Goal: Transaction & Acquisition: Purchase product/service

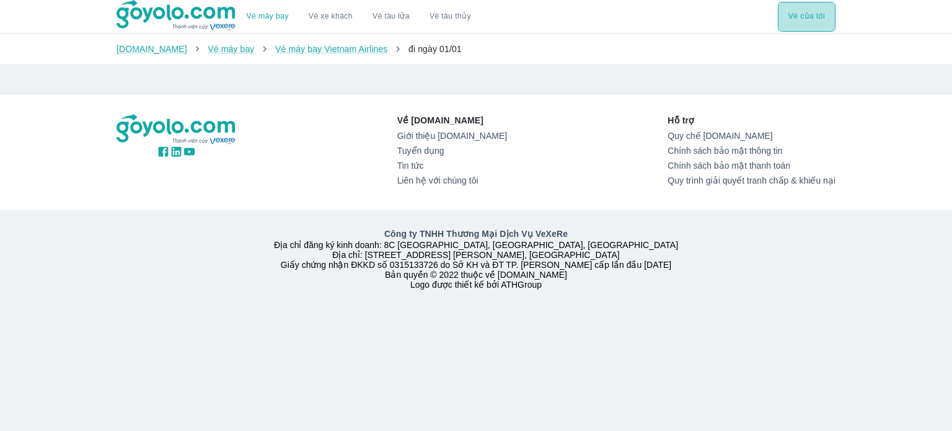
click at [815, 19] on button "Vé của tôi" at bounding box center [806, 17] width 58 height 30
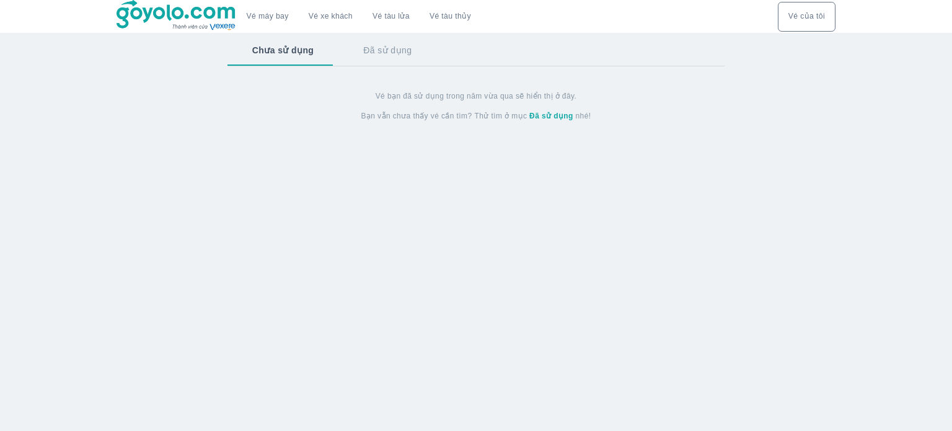
click at [265, 15] on link "Vé máy bay" at bounding box center [268, 16] width 42 height 9
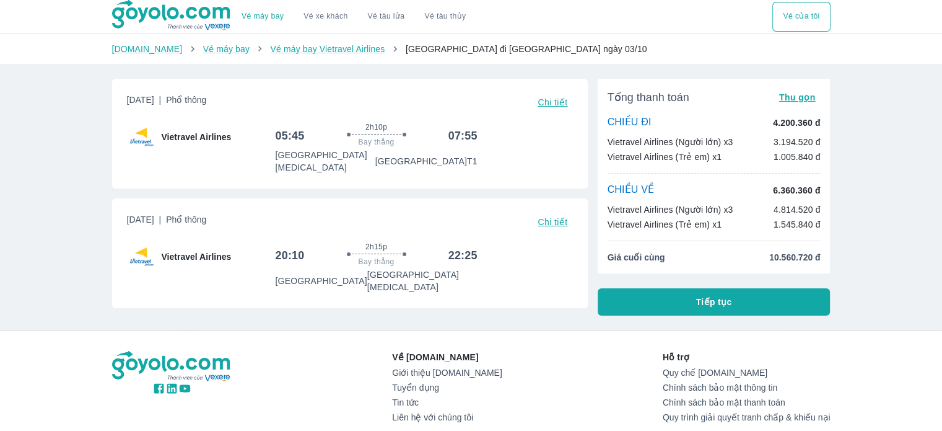
click at [718, 300] on span "Tiếp tục" at bounding box center [714, 301] width 36 height 12
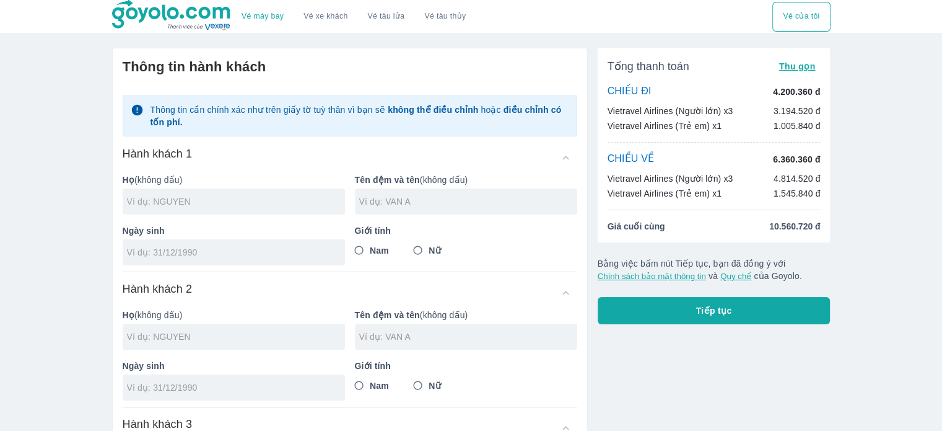
click at [165, 199] on input "text" at bounding box center [236, 201] width 218 height 12
type input "NGUYEN"
type input "THI DUYEN"
click at [180, 248] on input "tel" at bounding box center [230, 252] width 206 height 12
type input "19/12/1977"
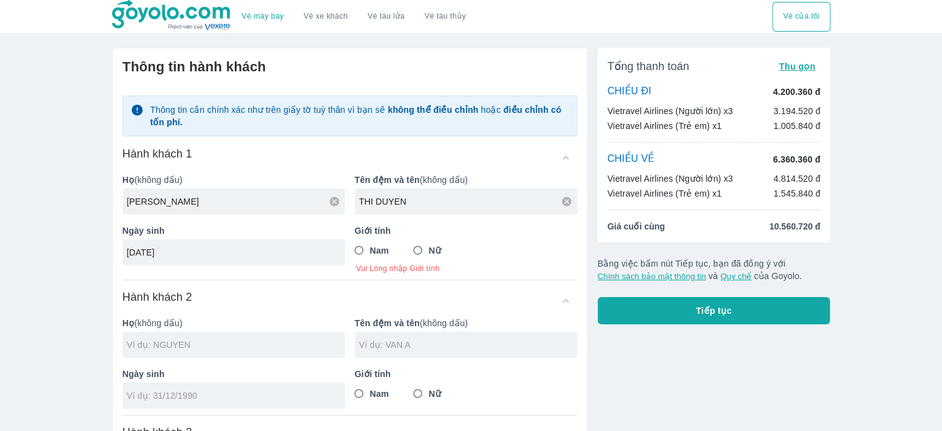
click at [418, 248] on input "Nữ" at bounding box center [418, 250] width 22 height 22
radio input "true"
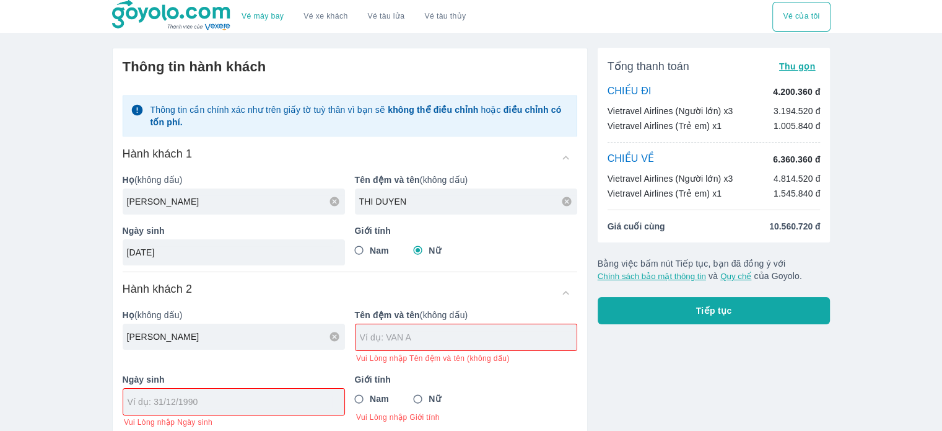
type input "[PERSON_NAME]"
click at [385, 335] on input "text" at bounding box center [468, 337] width 217 height 12
type input "NGUYEN THI DUYEN"
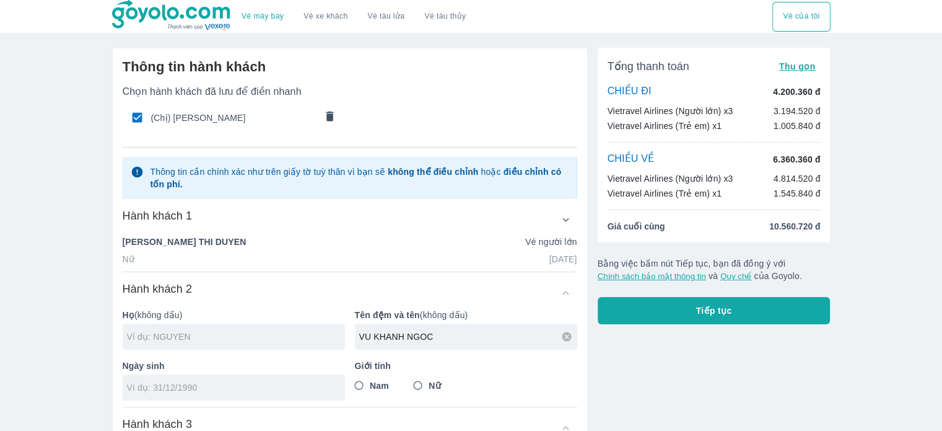
type input "VU KHANH NGOC"
click at [193, 383] on input "tel" at bounding box center [230, 387] width 206 height 12
type input "14/02/2017"
click at [421, 383] on input "Nữ" at bounding box center [418, 385] width 22 height 22
radio input "true"
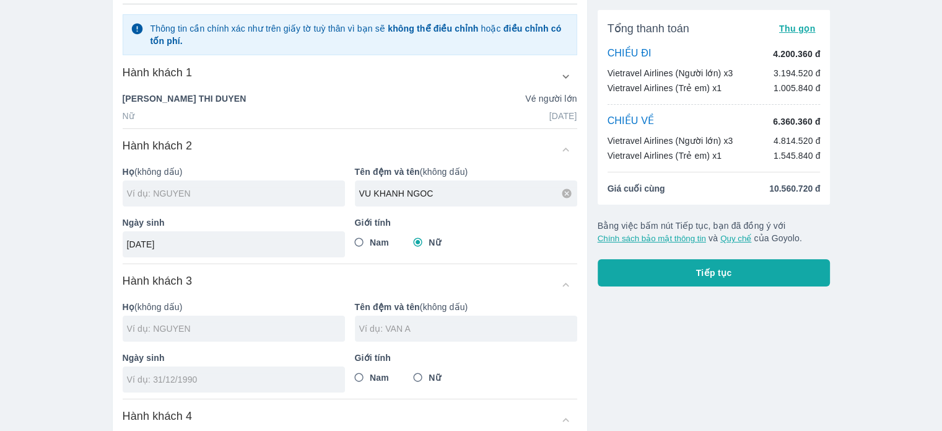
scroll to position [186, 0]
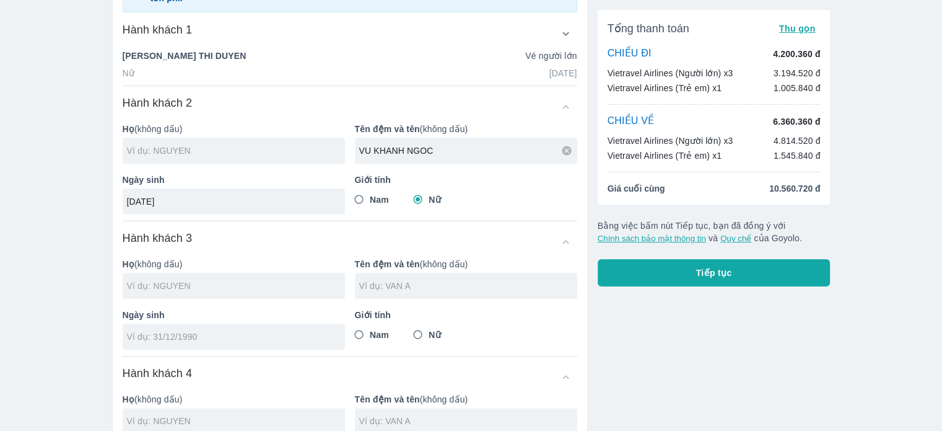
click at [176, 281] on input "text" at bounding box center [236, 285] width 218 height 12
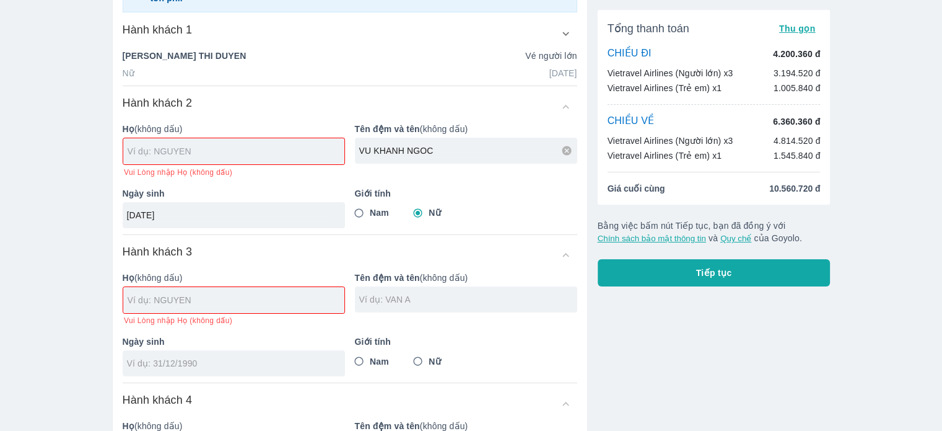
click at [178, 151] on input "text" at bounding box center [236, 151] width 217 height 12
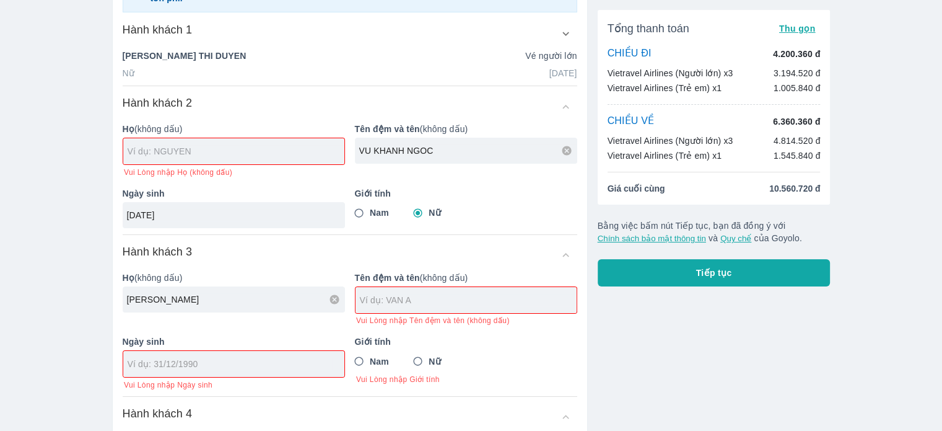
type input "NGUYEN"
click at [173, 146] on input "text" at bounding box center [236, 151] width 217 height 12
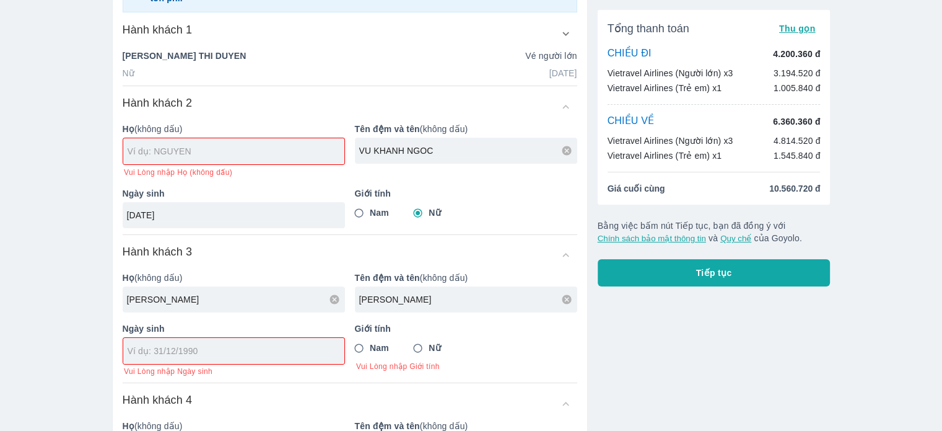
drag, startPoint x: 395, startPoint y: 302, endPoint x: 354, endPoint y: 304, distance: 40.9
click at [355, 304] on div "NGUYEN" at bounding box center [466, 299] width 222 height 26
type input "NGUYEN"
click at [188, 146] on input "text" at bounding box center [236, 151] width 217 height 12
click at [195, 147] on input "text" at bounding box center [236, 151] width 217 height 12
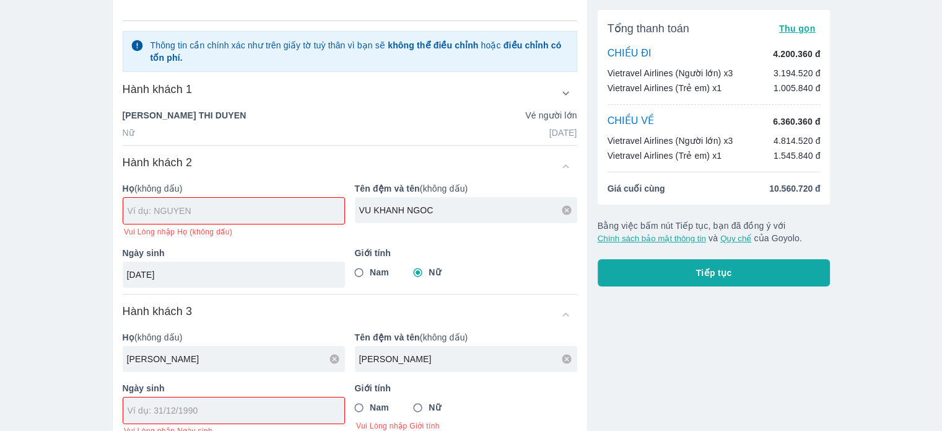
scroll to position [124, 0]
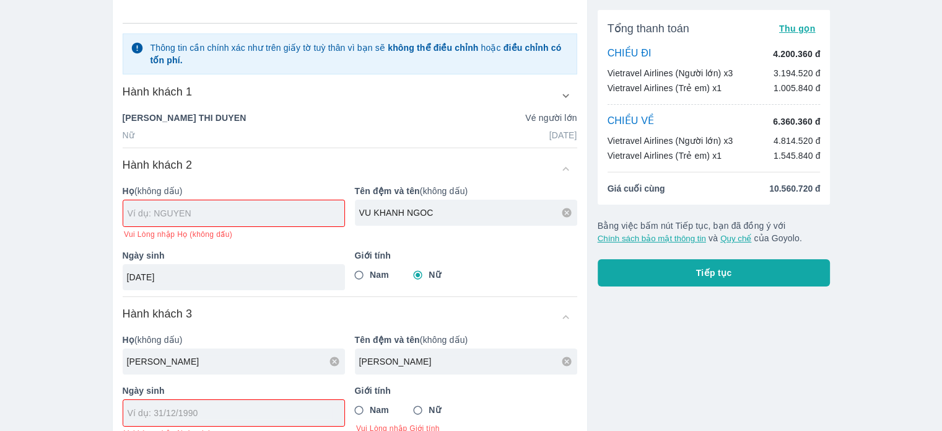
click at [178, 208] on input "text" at bounding box center [236, 213] width 217 height 12
click at [188, 212] on input "text" at bounding box center [236, 213] width 217 height 12
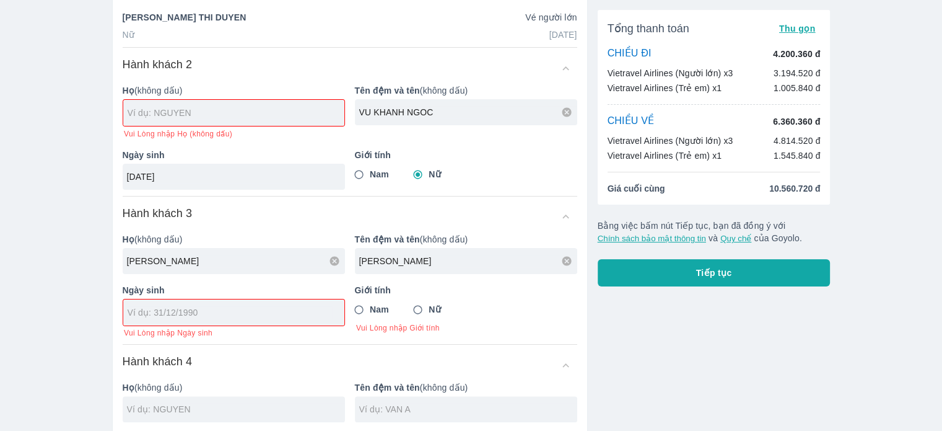
scroll to position [248, 0]
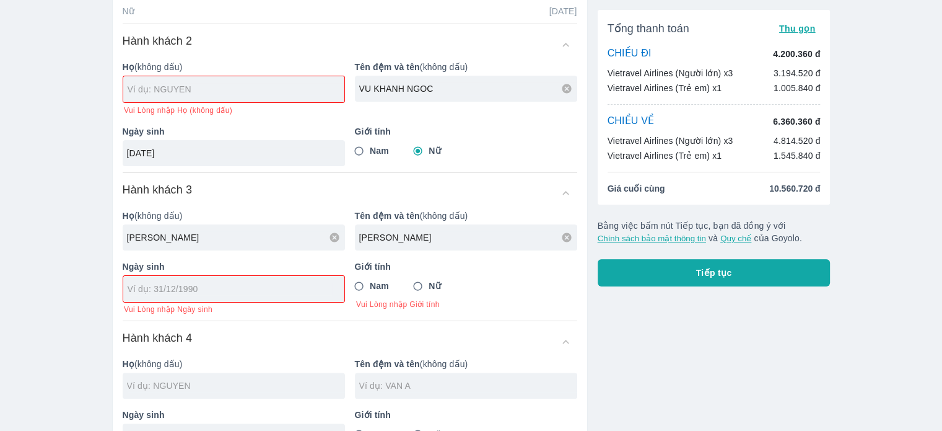
drag, startPoint x: 398, startPoint y: 232, endPoint x: 357, endPoint y: 236, distance: 41.7
click at [357, 236] on div "NGUYEN" at bounding box center [466, 237] width 222 height 26
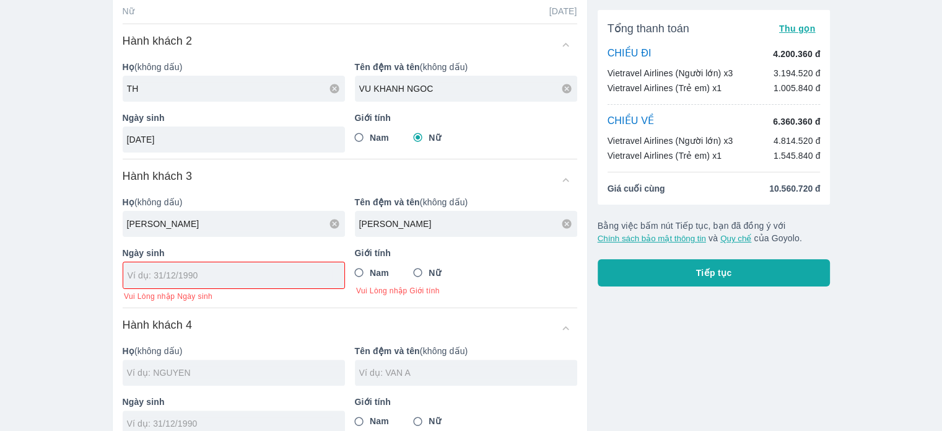
type input "T"
type input "NGUYEN"
click at [181, 276] on input "tel" at bounding box center [230, 275] width 204 height 12
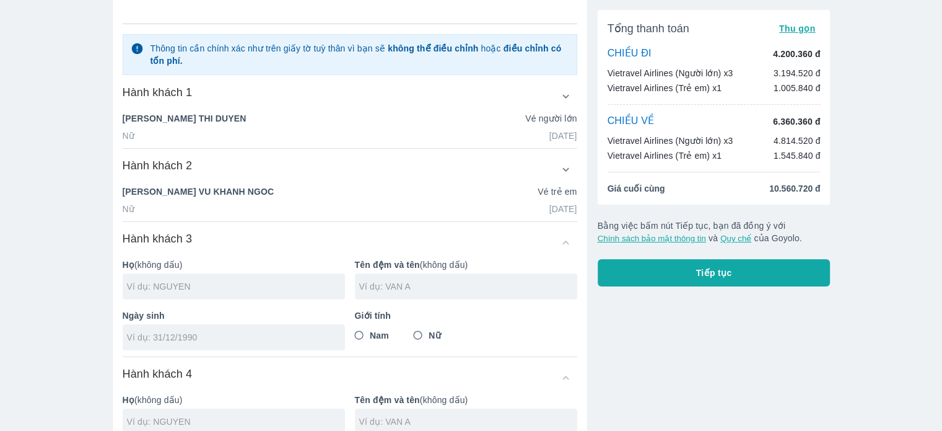
scroll to position [124, 0]
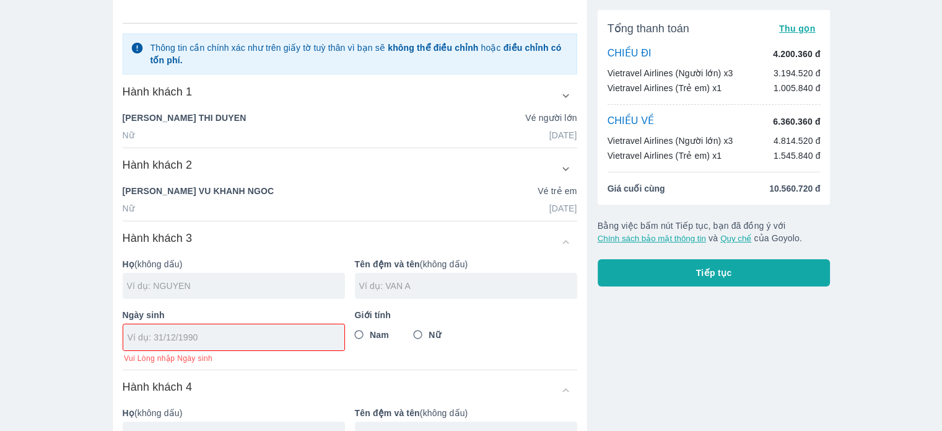
click at [193, 281] on input "text" at bounding box center [236, 285] width 218 height 12
type input "NGUYEN"
click at [374, 282] on input "text" at bounding box center [468, 285] width 218 height 12
type input "THI EM"
click at [188, 340] on input "tel" at bounding box center [230, 337] width 204 height 12
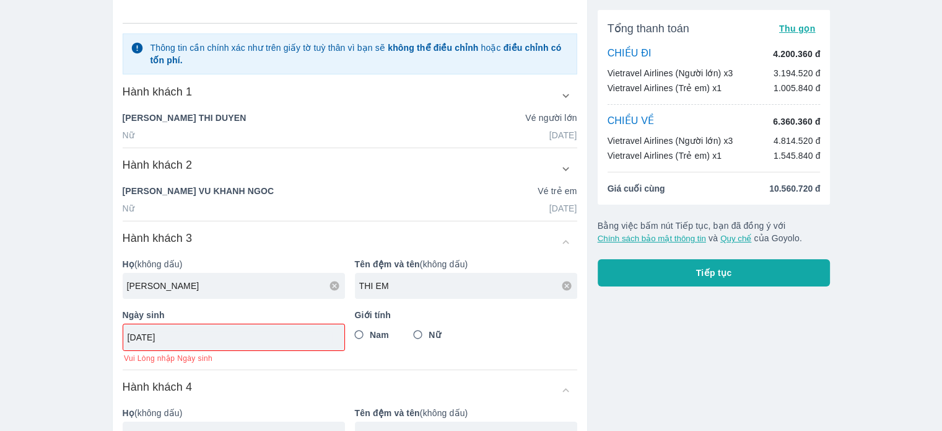
type input "03/10/1956"
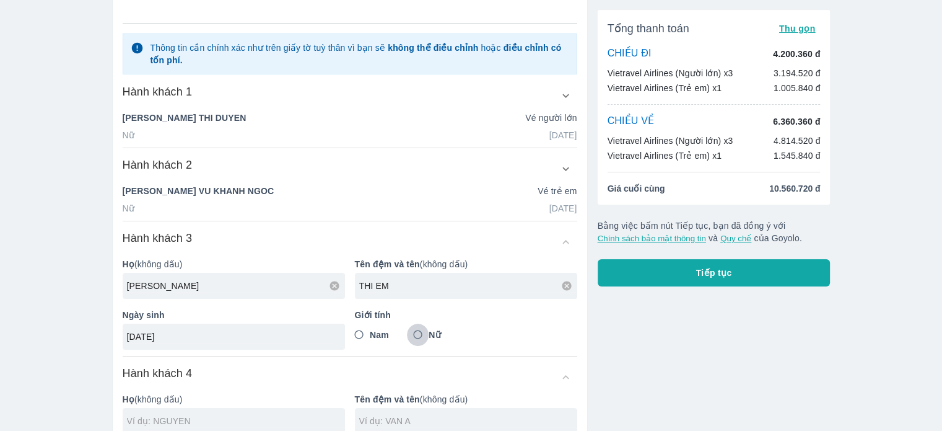
click at [420, 334] on input "Nữ" at bounding box center [418, 334] width 22 height 22
radio input "true"
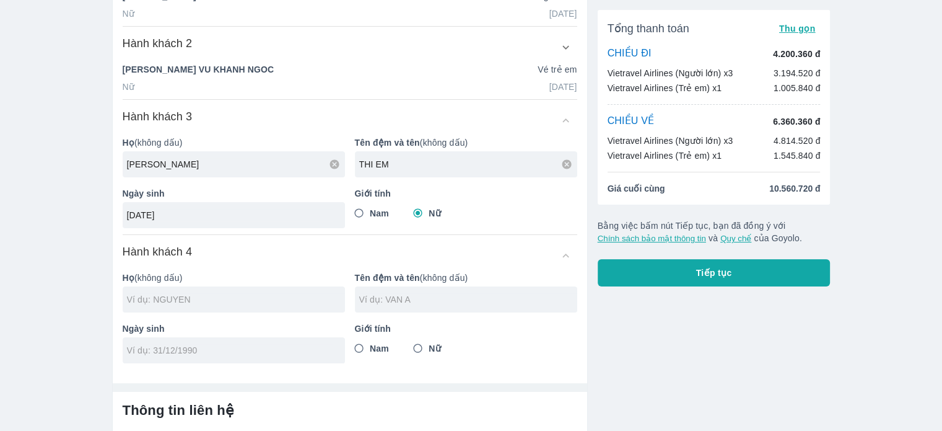
scroll to position [248, 0]
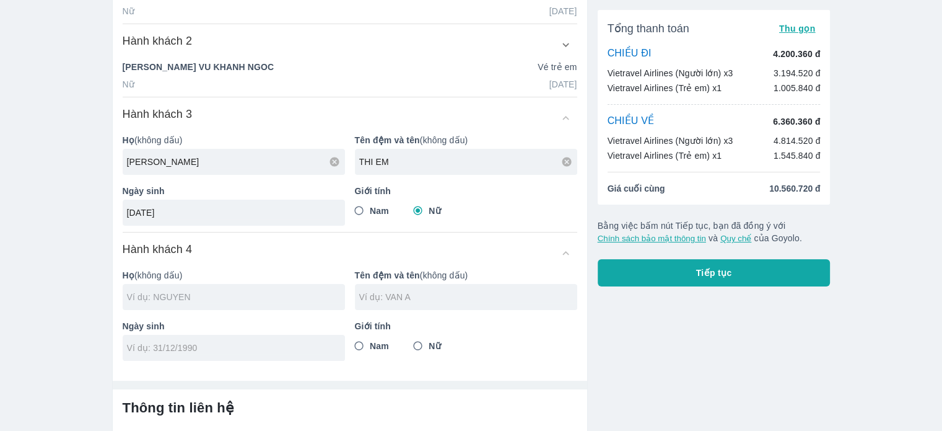
click at [172, 295] on input "text" at bounding box center [236, 297] width 218 height 12
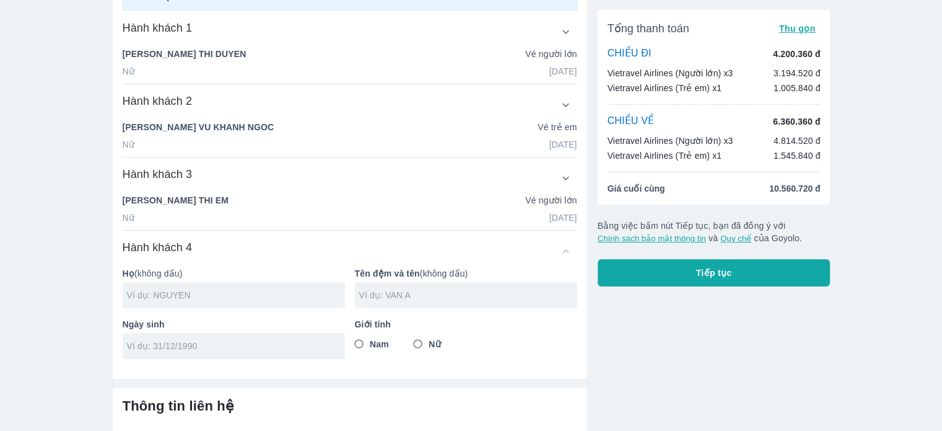
scroll to position [221, 0]
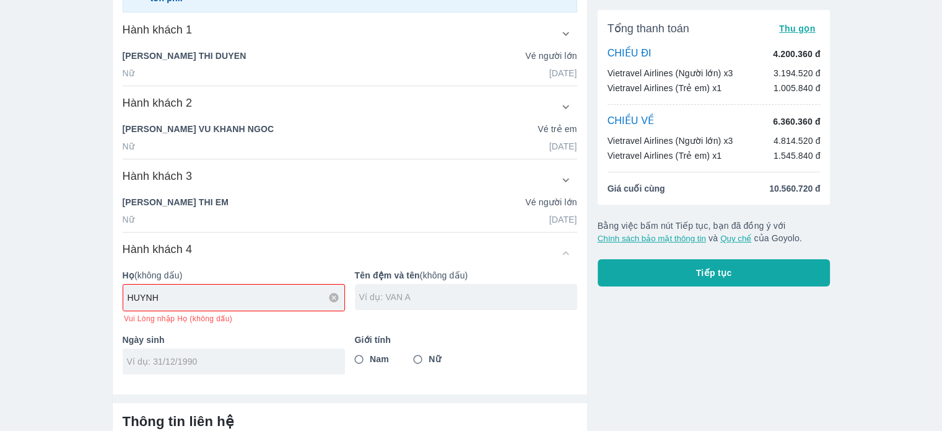
type input "HUYNH"
click at [442, 291] on input "text" at bounding box center [468, 297] width 218 height 12
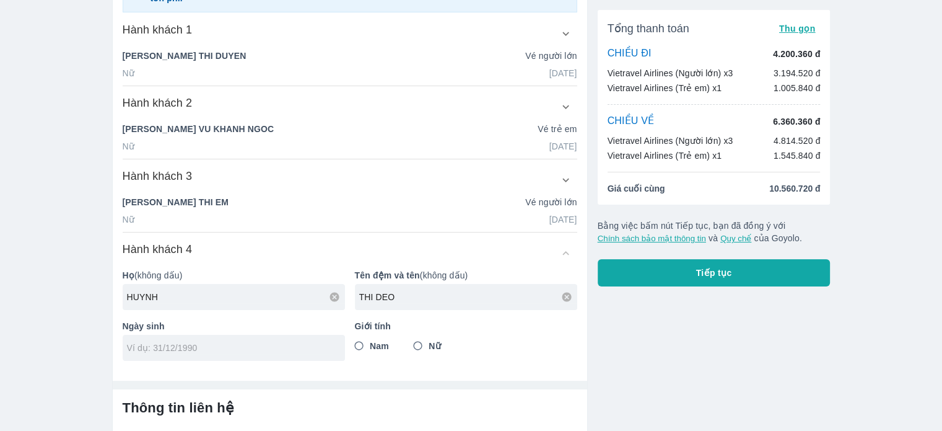
type input "THI DEO"
click at [193, 346] on input "tel" at bounding box center [230, 347] width 206 height 12
type input "10/05/1968"
click at [417, 342] on input "Nữ" at bounding box center [418, 346] width 22 height 22
radio input "true"
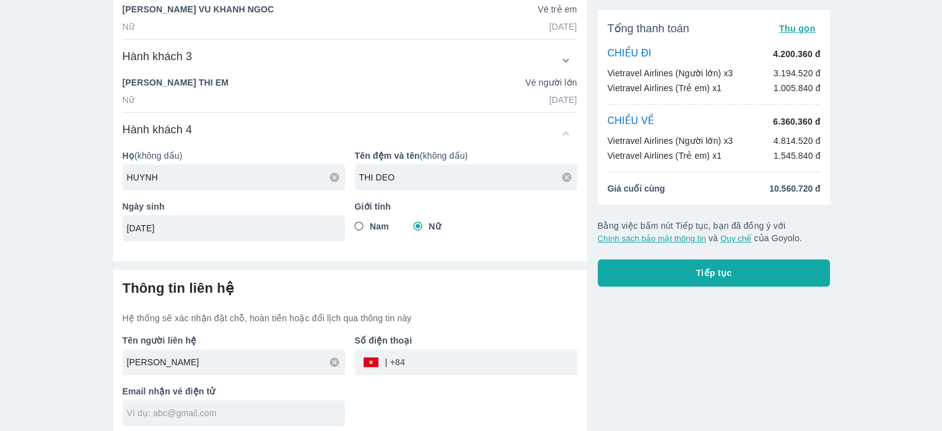
scroll to position [345, 0]
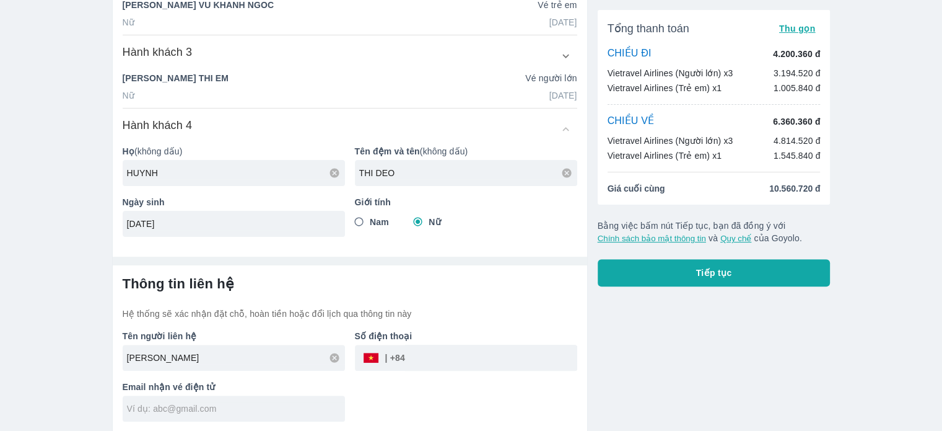
click at [423, 354] on input "tel" at bounding box center [491, 358] width 172 height 30
type input "HUYNH"
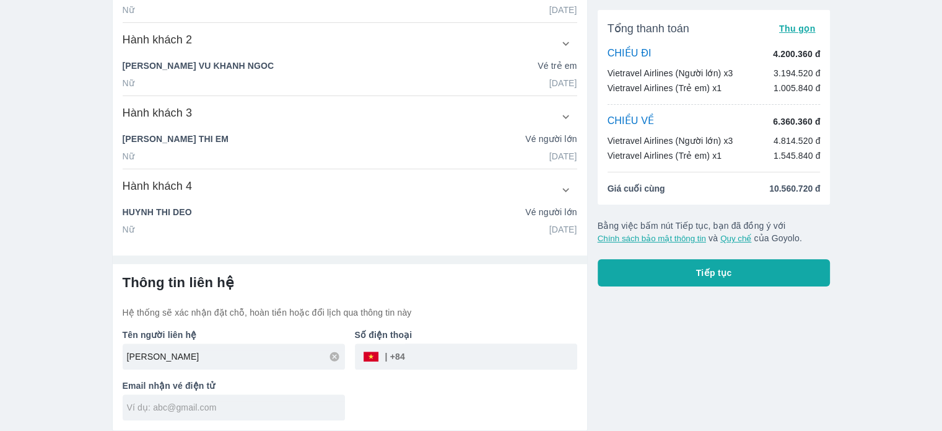
scroll to position [283, 0]
click at [418, 356] on input "0943975758" at bounding box center [491, 358] width 172 height 30
type input "943975758"
click at [198, 406] on input "text" at bounding box center [236, 408] width 218 height 12
type input "D"
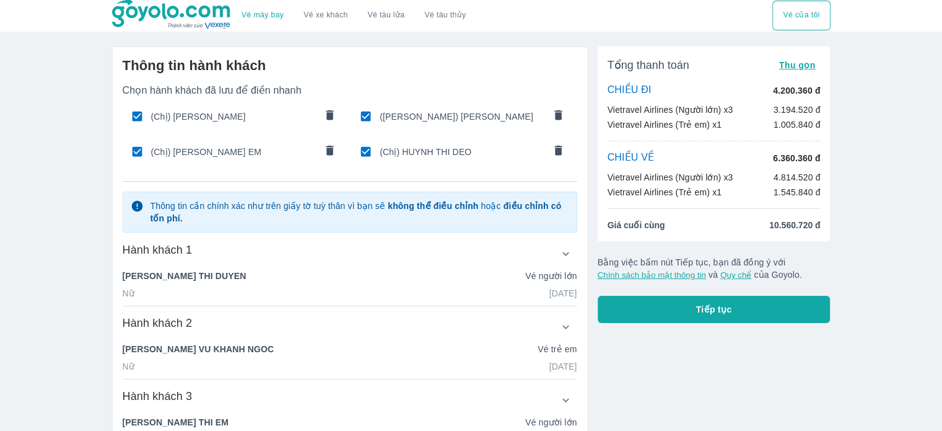
scroll to position [0, 0]
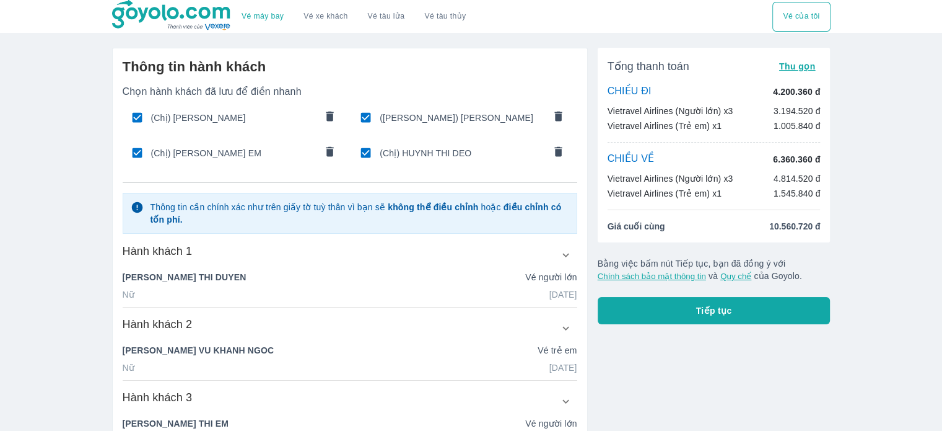
type input "duyennt@vnpt.vn"
click at [726, 313] on span "Tiếp tục" at bounding box center [714, 310] width 36 height 12
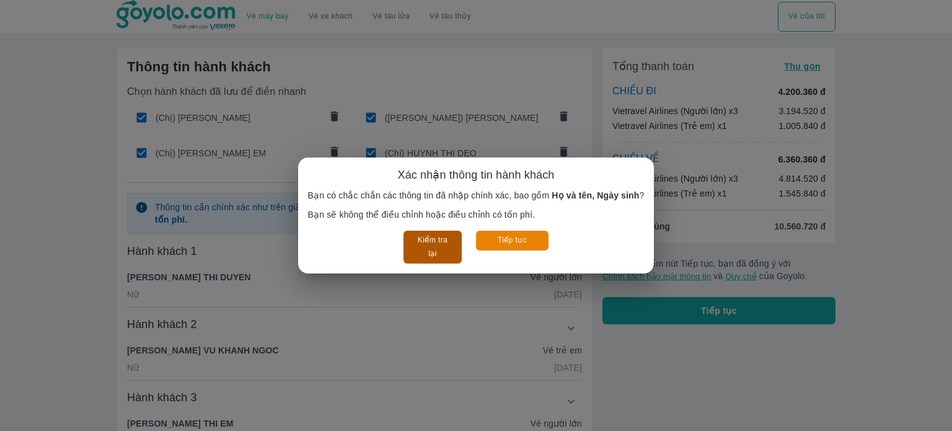
click at [426, 243] on button "Kiểm tra lại" at bounding box center [432, 246] width 58 height 33
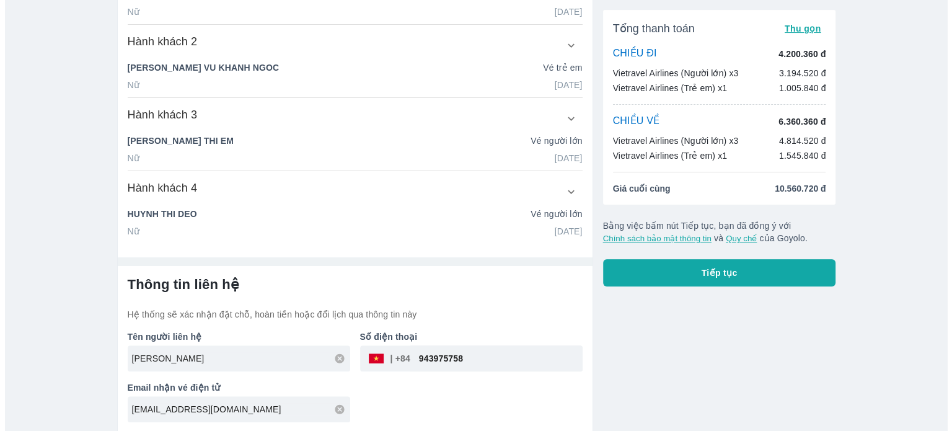
scroll to position [283, 0]
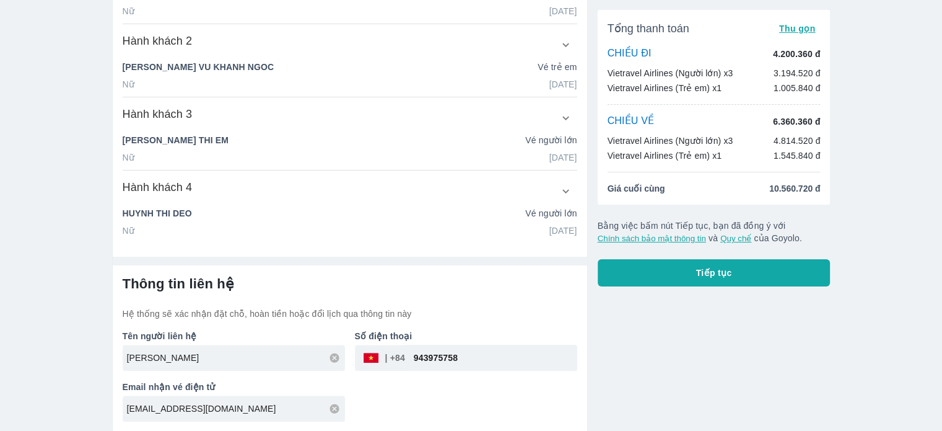
click at [721, 269] on span "Tiếp tục" at bounding box center [714, 272] width 36 height 12
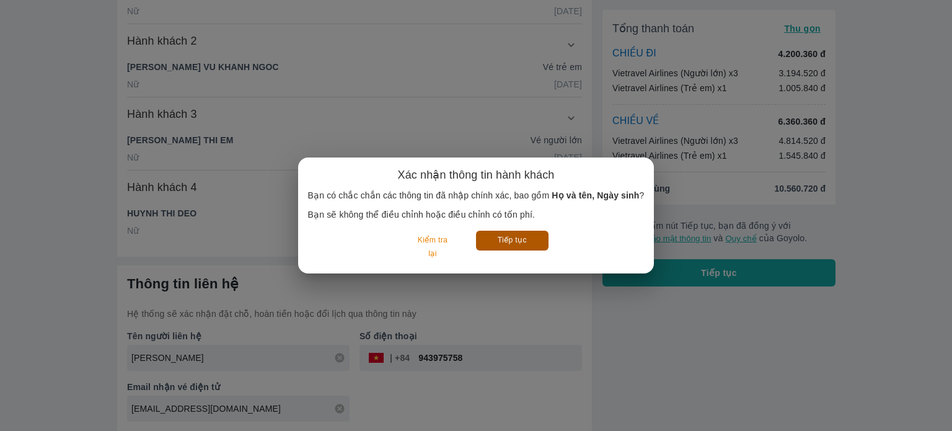
click at [523, 240] on button "Tiếp tục" at bounding box center [512, 239] width 72 height 19
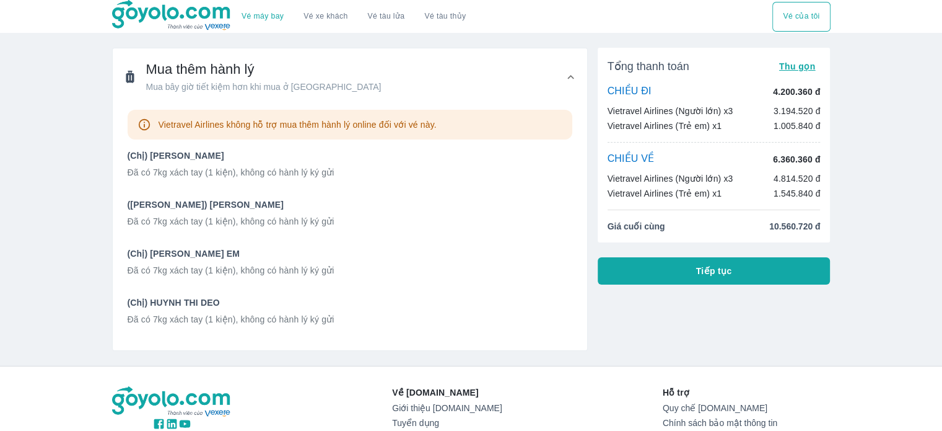
click at [719, 267] on span "Tiếp tục" at bounding box center [714, 271] width 36 height 12
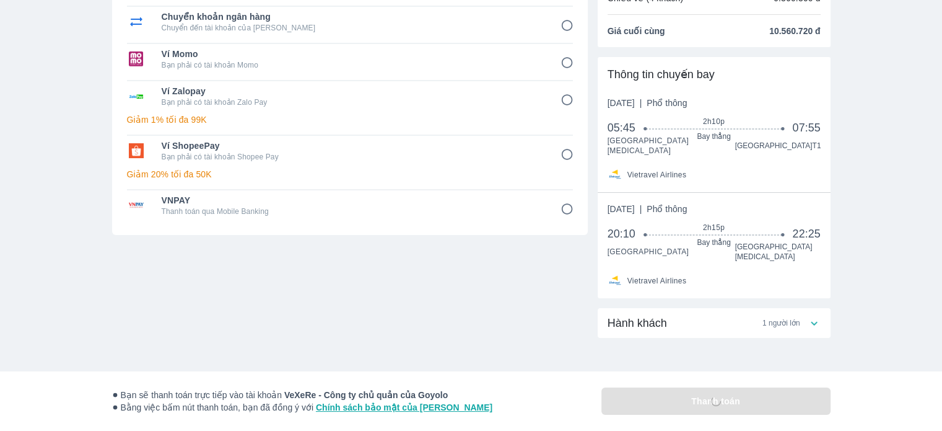
scroll to position [180, 0]
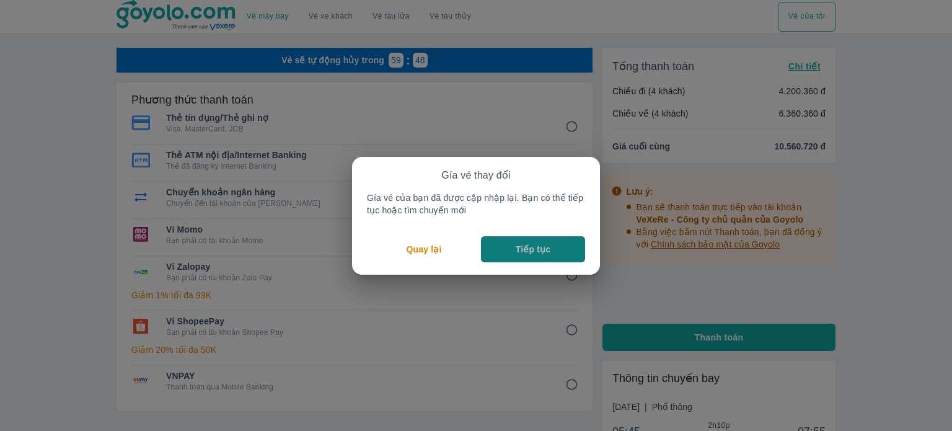
click at [533, 250] on p "Tiếp tục" at bounding box center [532, 249] width 35 height 12
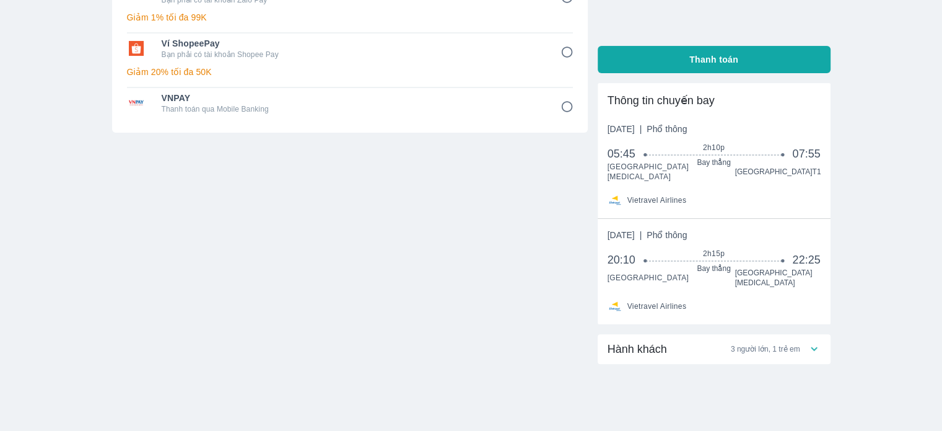
scroll to position [300, 0]
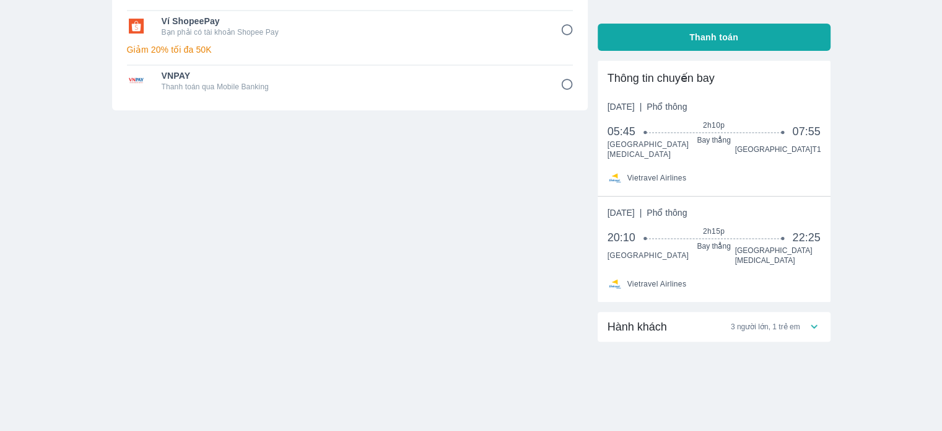
click at [815, 325] on icon at bounding box center [814, 327] width 7 height 4
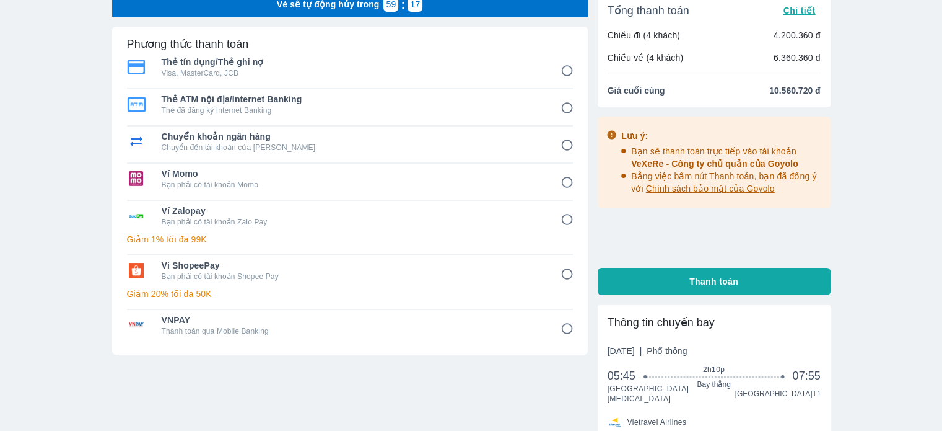
scroll to position [0, 0]
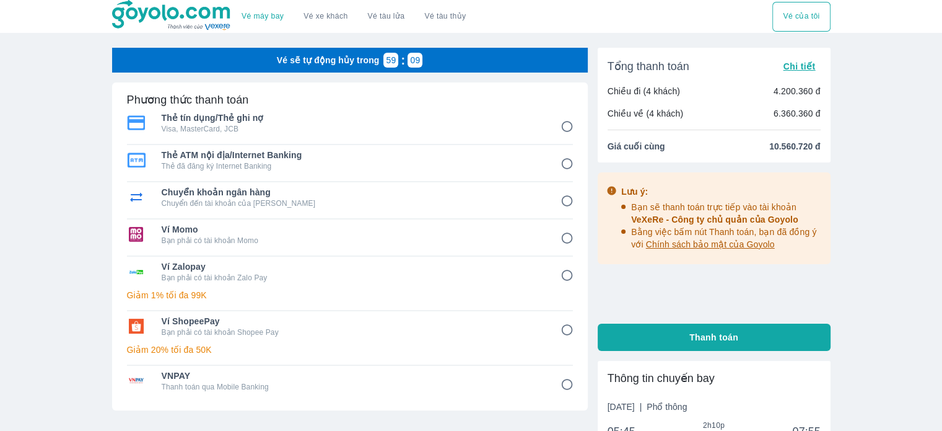
click at [569, 203] on input "3" at bounding box center [567, 201] width 24 height 24
radio input "false"
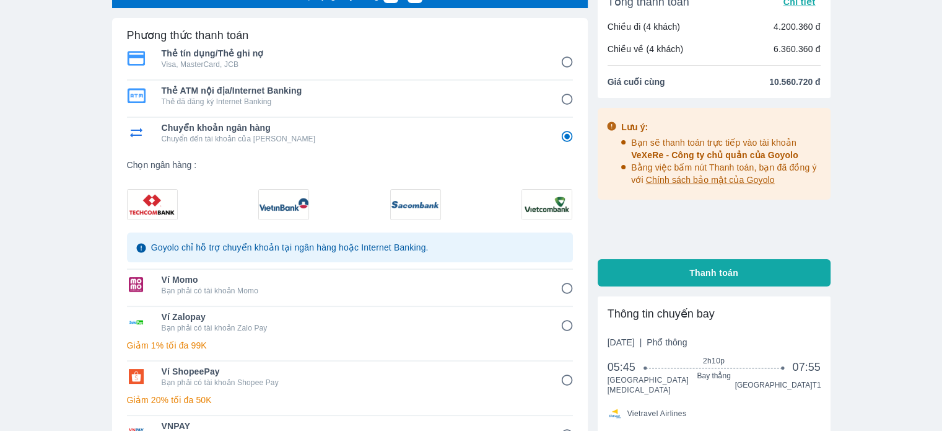
scroll to position [62, 0]
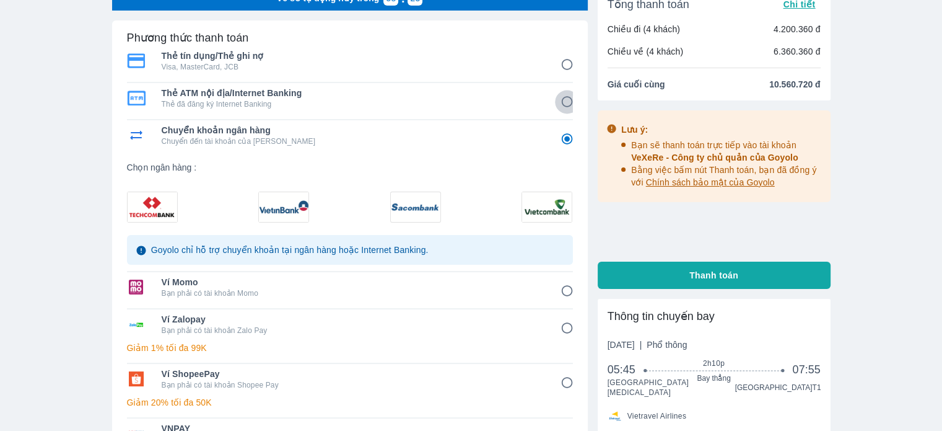
click at [568, 102] on input "2" at bounding box center [567, 102] width 24 height 24
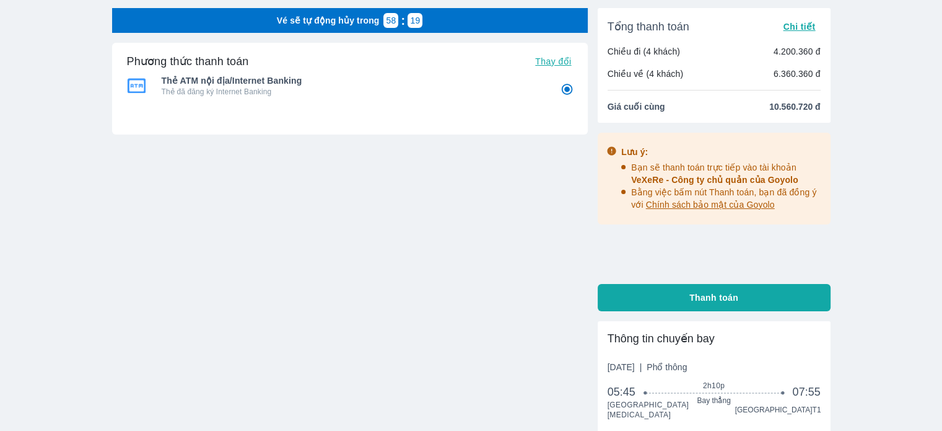
scroll to position [17, 0]
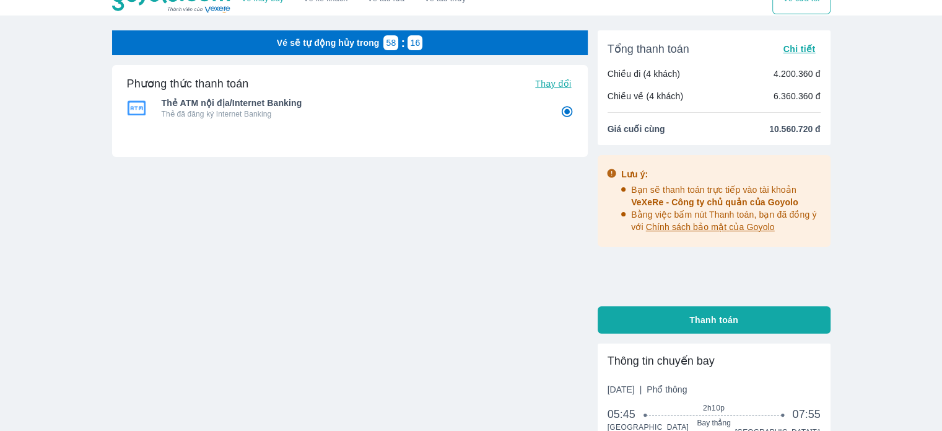
click at [721, 319] on span "Thanh toán" at bounding box center [713, 319] width 49 height 12
radio input "true"
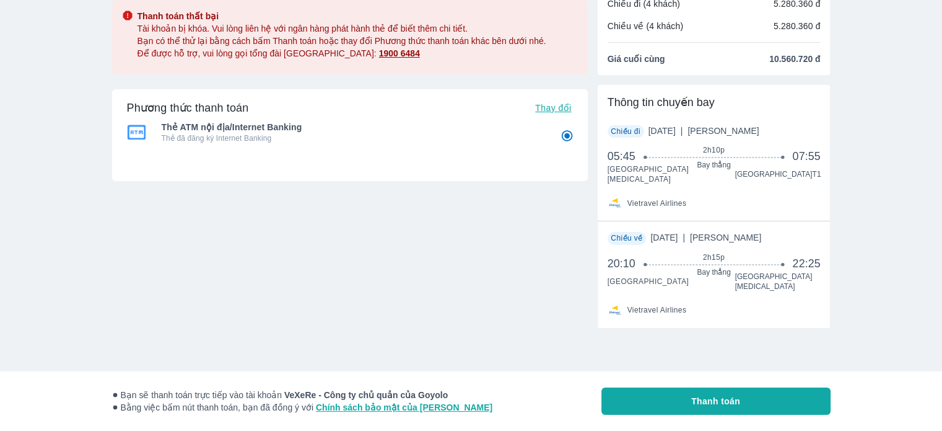
scroll to position [98, 0]
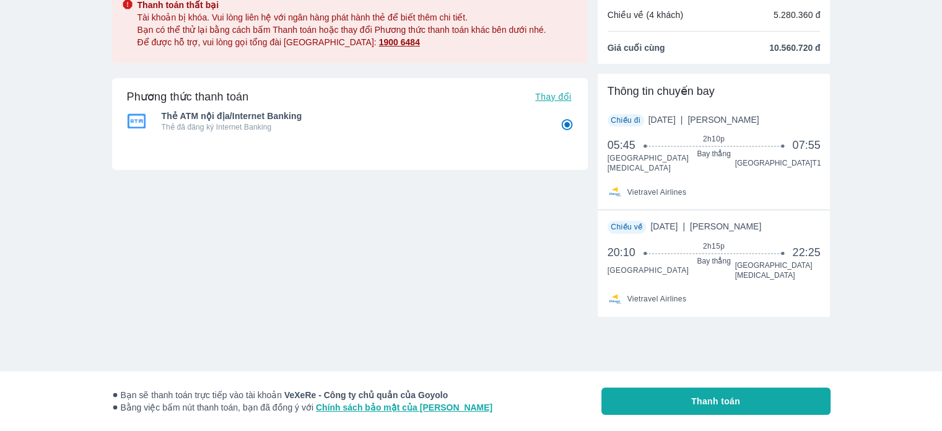
click at [724, 396] on span "Thanh toán" at bounding box center [715, 401] width 49 height 12
radio input "false"
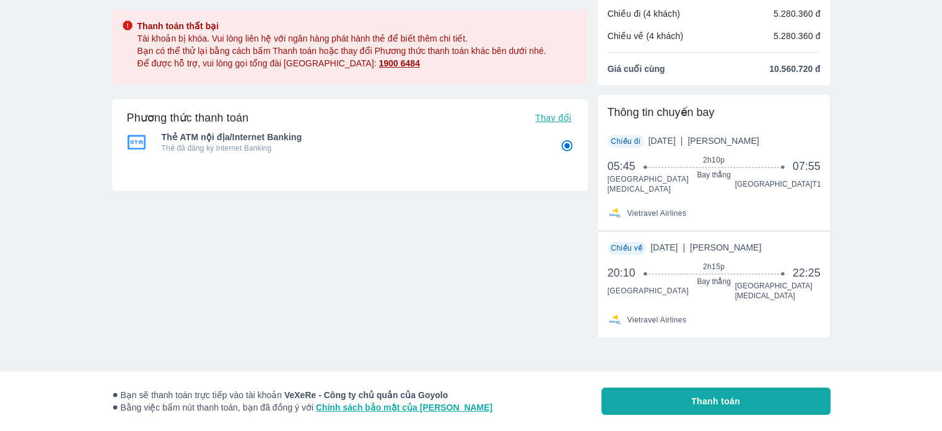
scroll to position [98, 0]
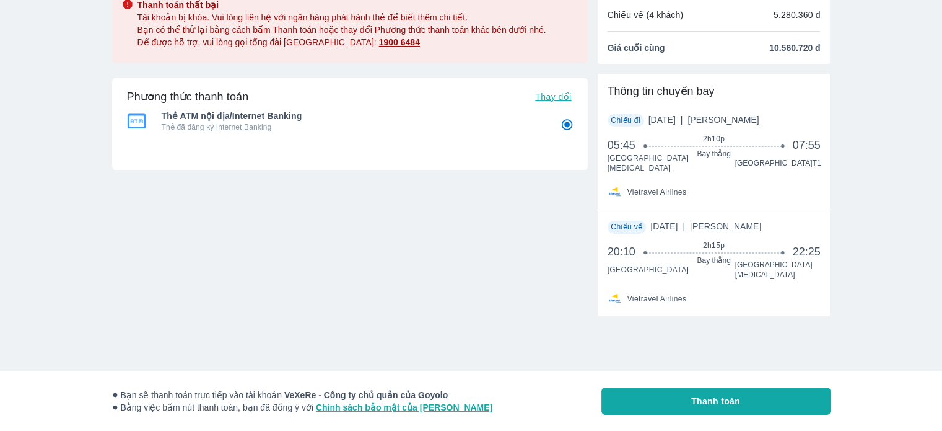
click at [722, 396] on span "Thanh toán" at bounding box center [715, 401] width 49 height 12
radio input "false"
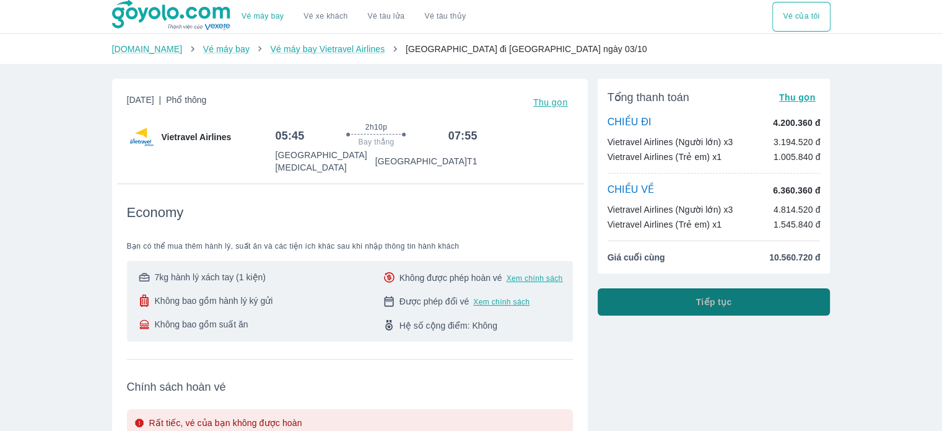
click at [720, 304] on span "Tiếp tục" at bounding box center [714, 301] width 36 height 12
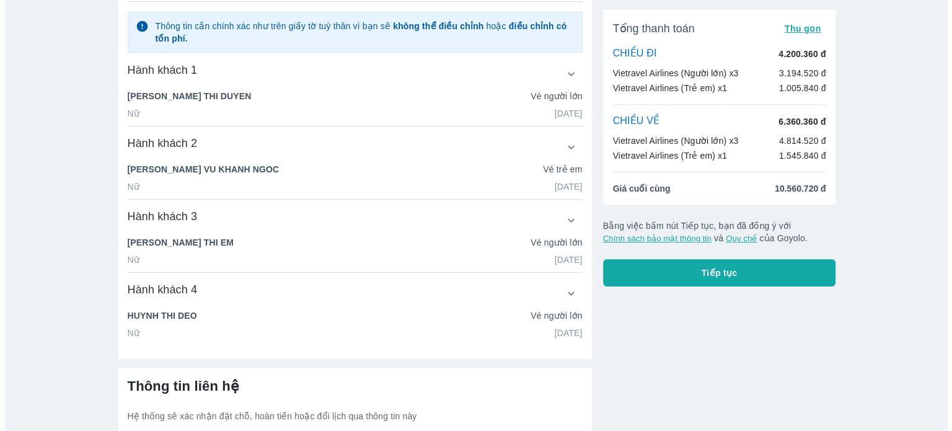
scroll to position [186, 0]
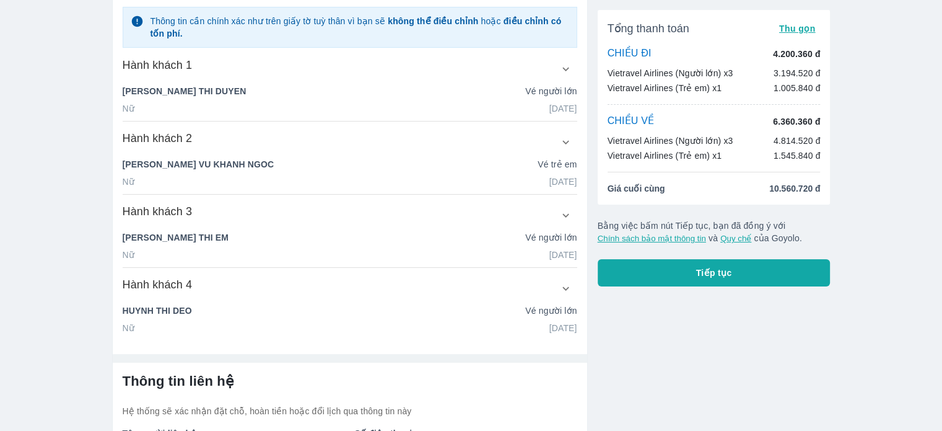
click at [724, 272] on span "Tiếp tục" at bounding box center [714, 272] width 36 height 12
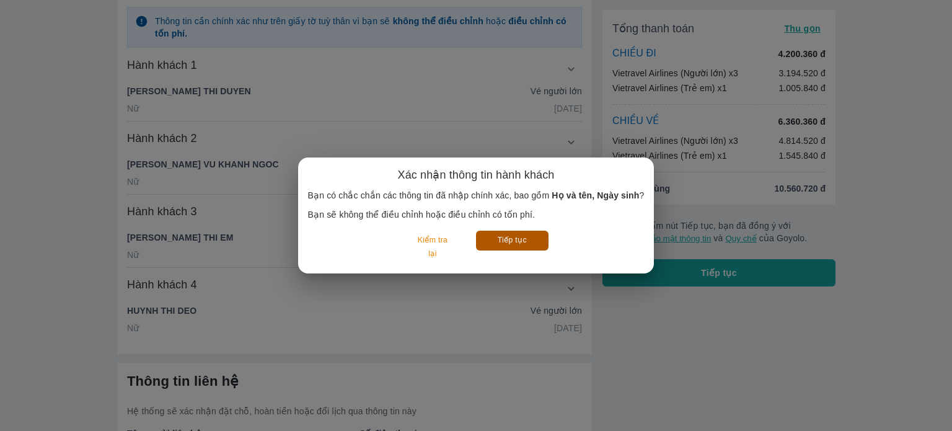
click at [523, 240] on button "Tiếp tục" at bounding box center [512, 239] width 72 height 19
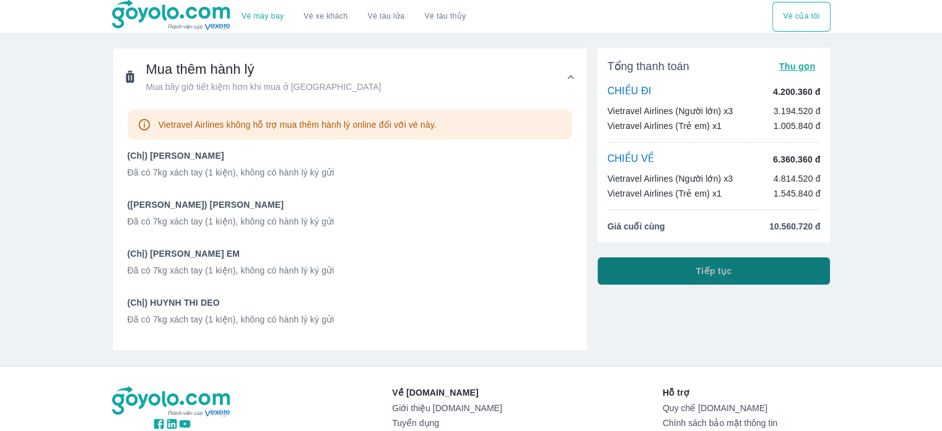
click at [729, 269] on span "Tiếp tục" at bounding box center [714, 271] width 36 height 12
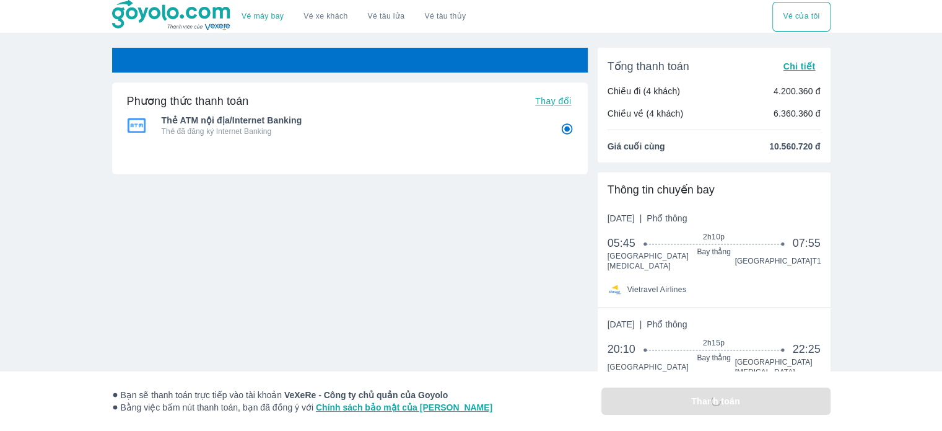
click at [547, 101] on span "Thay đổi" at bounding box center [553, 101] width 36 height 10
radio input "false"
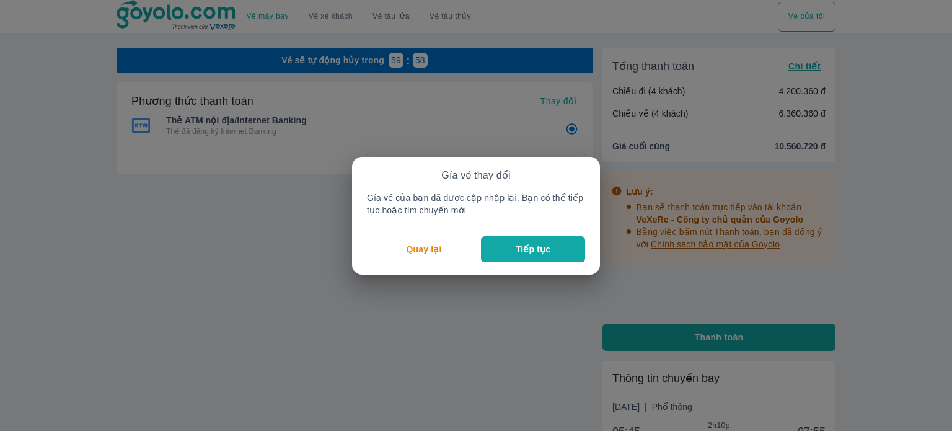
click at [526, 245] on p "Tiếp tục" at bounding box center [532, 249] width 35 height 12
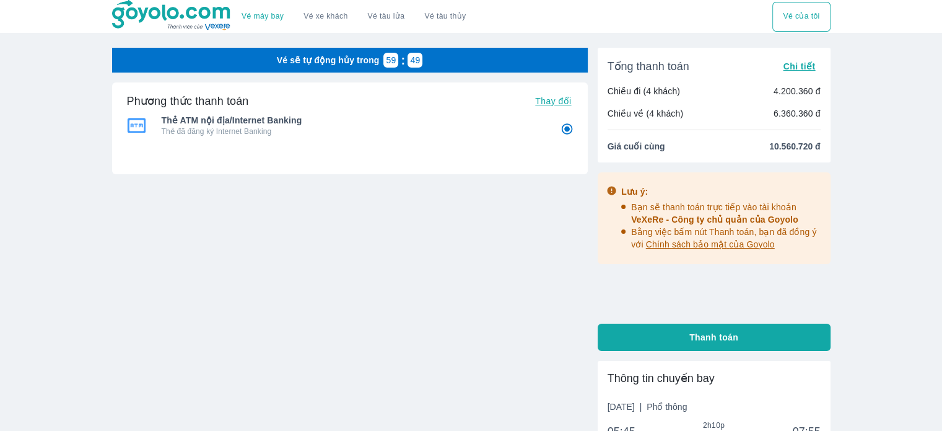
click at [567, 127] on input "2" at bounding box center [567, 129] width 24 height 24
radio input "true"
click at [557, 98] on span "Thay đổi" at bounding box center [553, 101] width 36 height 10
radio input "true"
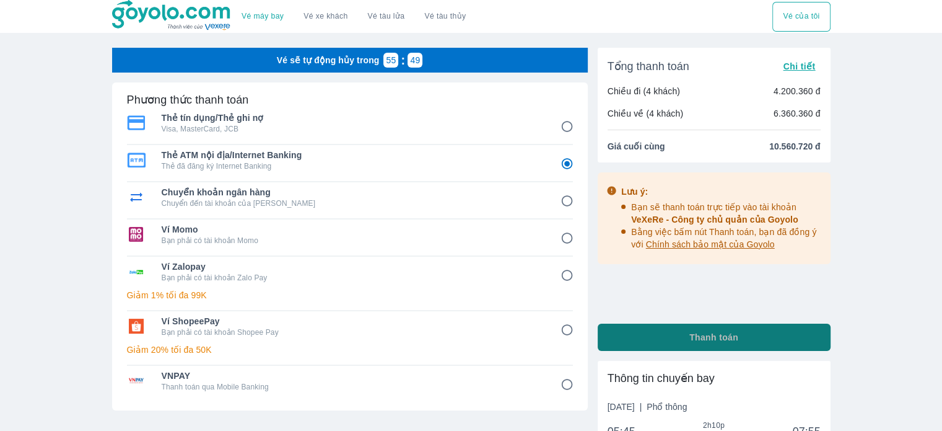
click at [717, 335] on span "Thanh toán" at bounding box center [713, 337] width 49 height 12
radio input "false"
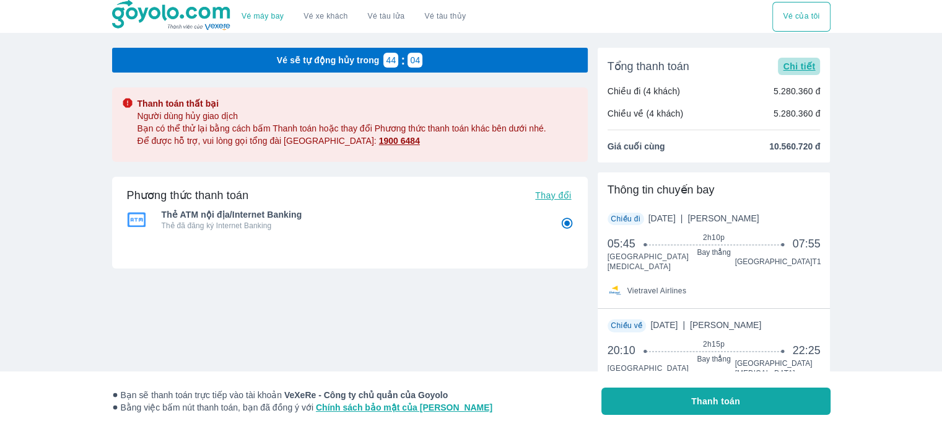
click at [800, 65] on span "Chi tiết" at bounding box center [799, 66] width 32 height 10
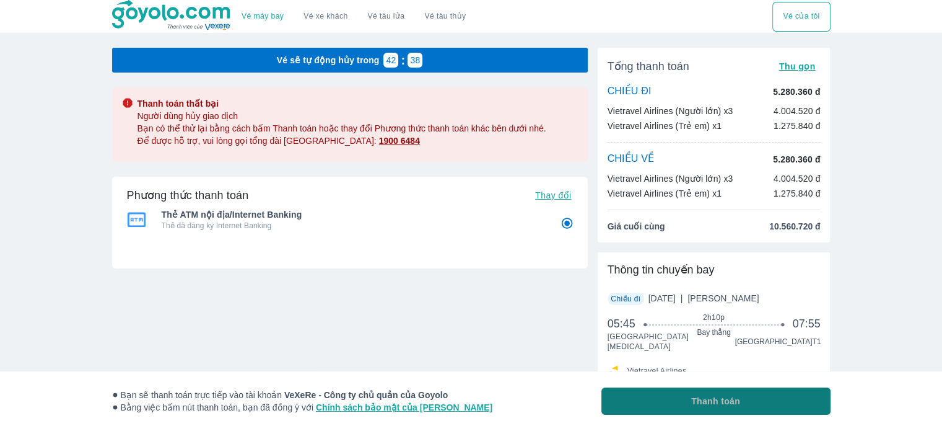
click at [717, 400] on span "Thanh toán" at bounding box center [715, 401] width 49 height 12
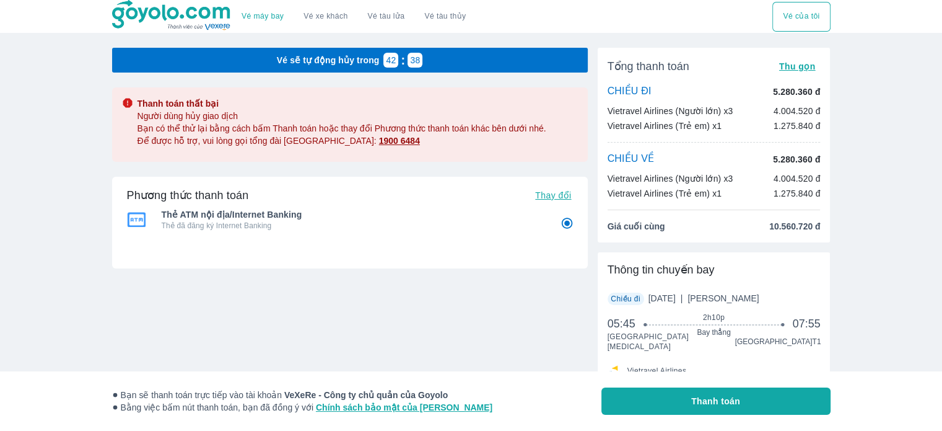
radio input "false"
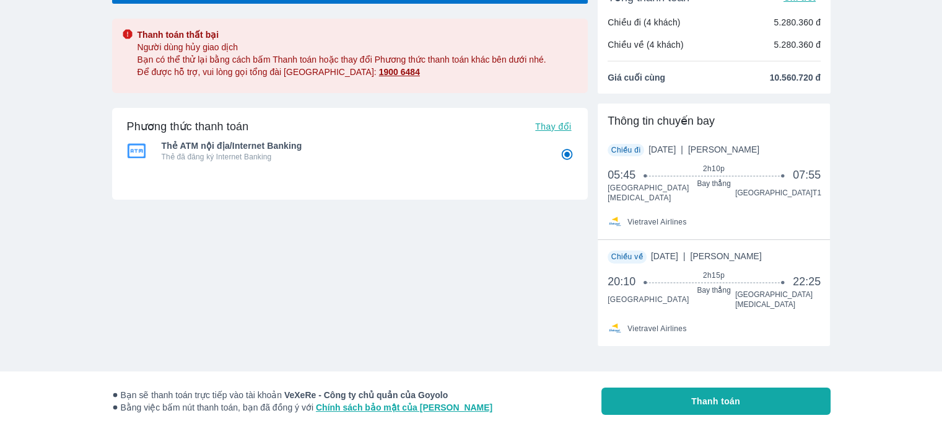
scroll to position [98, 0]
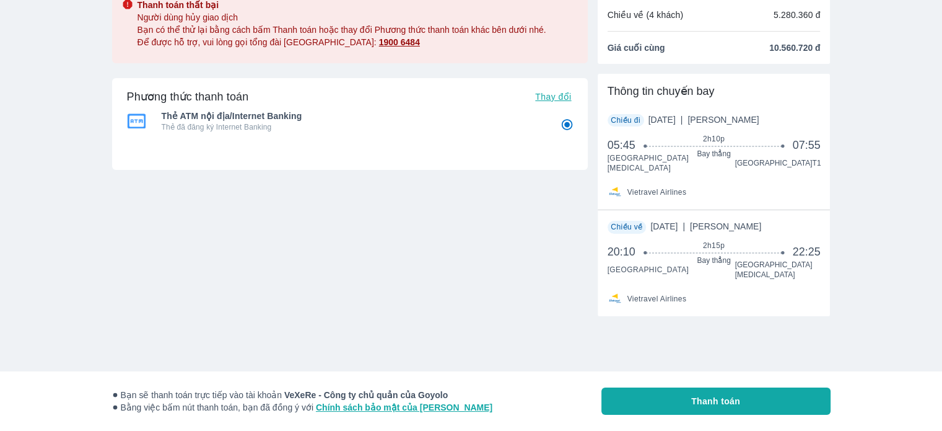
click at [561, 97] on span "Thay đổi" at bounding box center [553, 97] width 36 height 10
radio input "false"
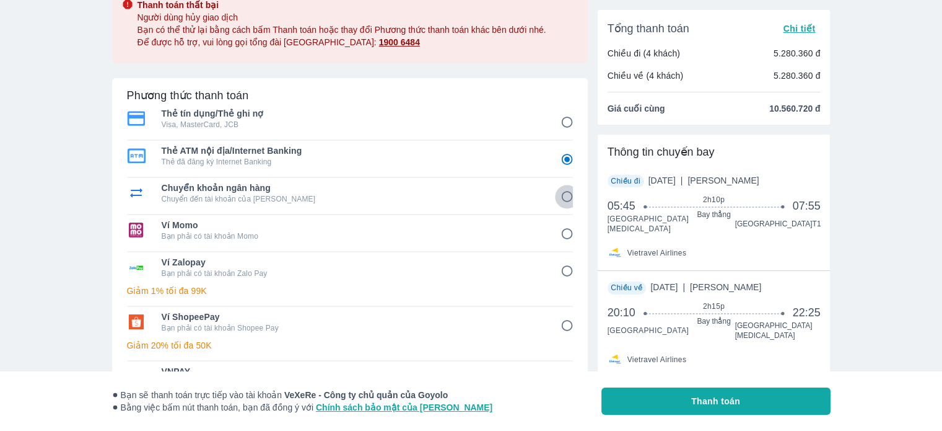
click at [567, 197] on input "3" at bounding box center [567, 197] width 24 height 24
radio input "false"
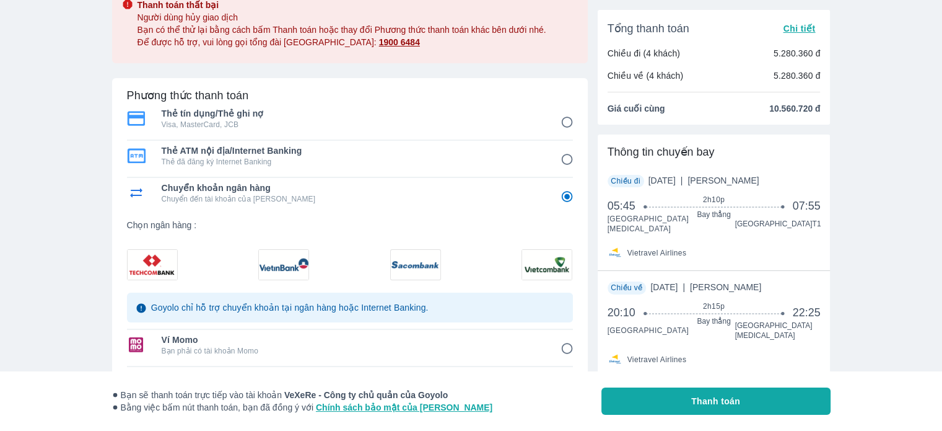
drag, startPoint x: 478, startPoint y: 279, endPoint x: 460, endPoint y: 279, distance: 18.6
click at [460, 279] on div "Chọn ngân hàng : Goyolo chỉ hỗ trợ chuyển khoản tại ngân hàng hoặc Internet Ban…" at bounding box center [350, 270] width 446 height 103
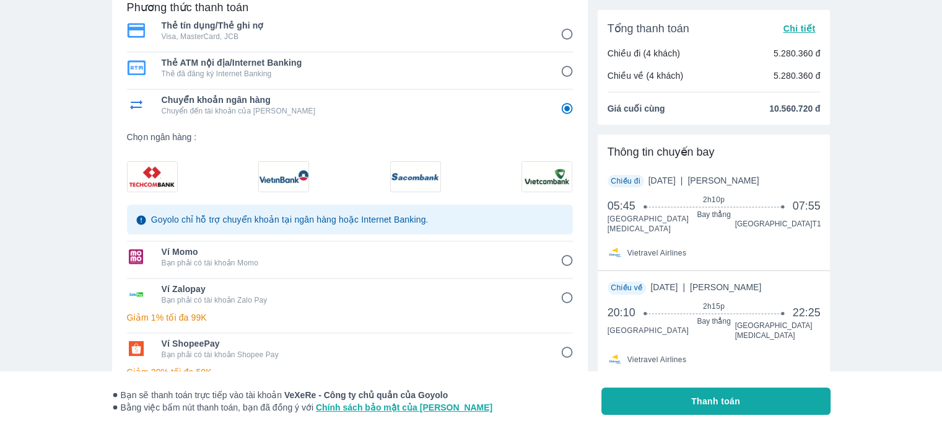
scroll to position [222, 0]
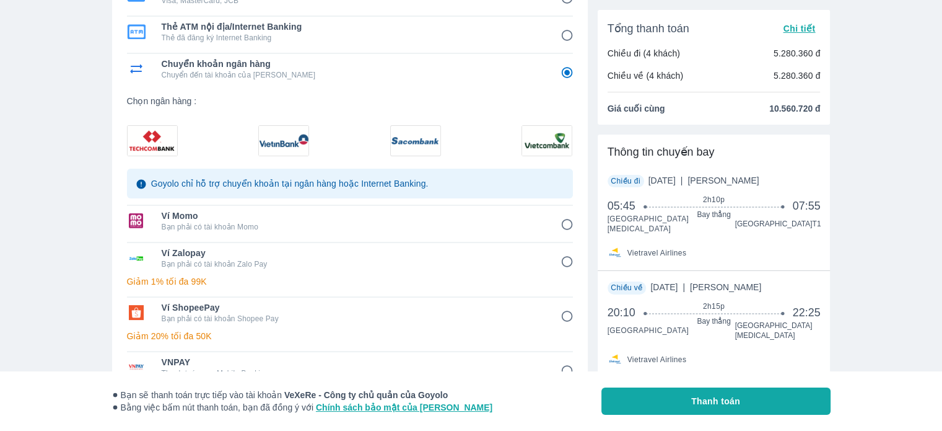
click at [567, 225] on input "4" at bounding box center [567, 224] width 24 height 24
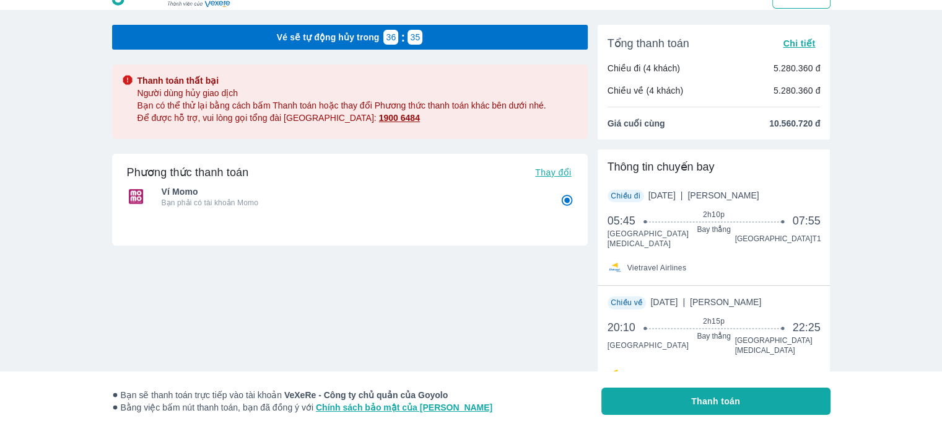
scroll to position [62, 0]
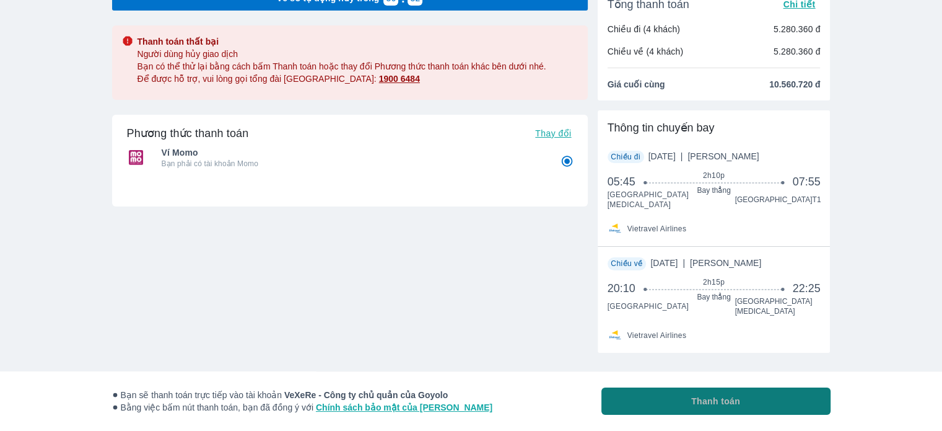
click at [740, 403] on span "Thanh toán" at bounding box center [715, 401] width 49 height 12
radio input "true"
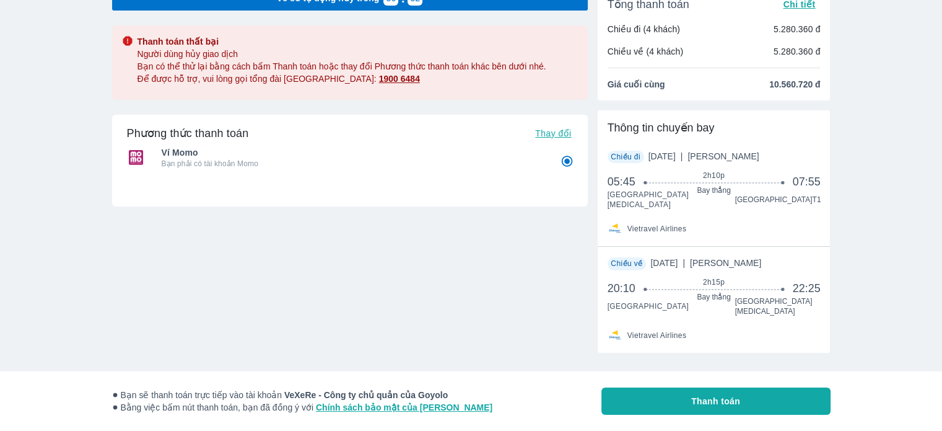
radio input "false"
